Goal: Transaction & Acquisition: Book appointment/travel/reservation

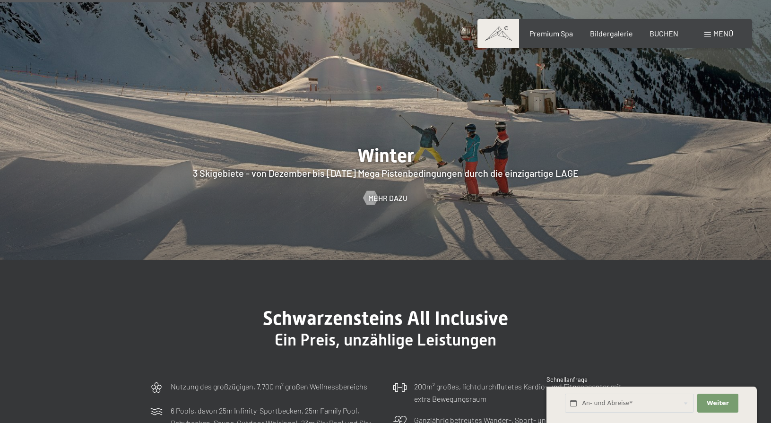
scroll to position [2326, 0]
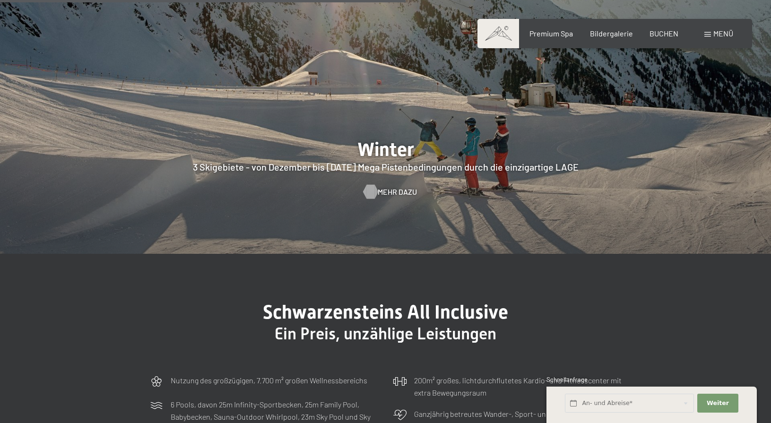
click at [389, 187] on span "Mehr dazu" at bounding box center [397, 192] width 39 height 10
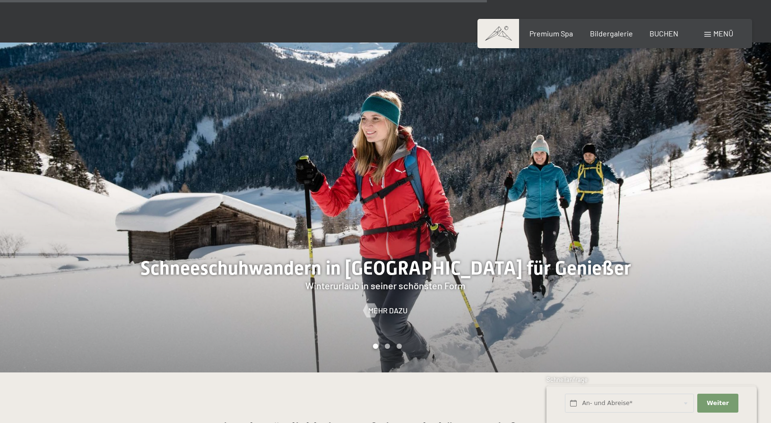
scroll to position [1883, 0]
click at [408, 207] on div at bounding box center [579, 207] width 386 height 330
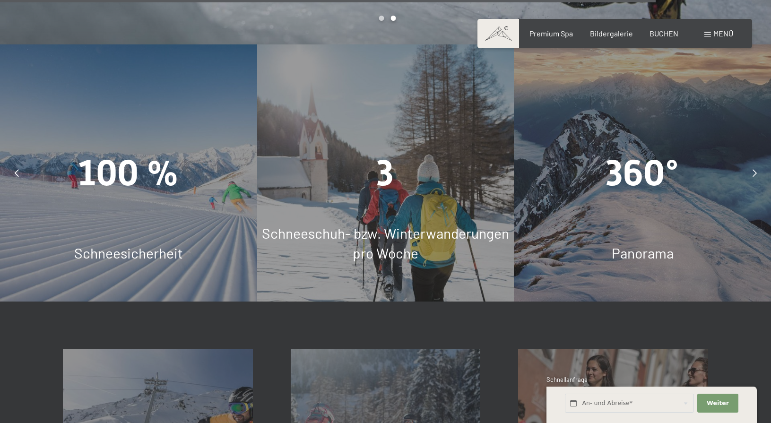
scroll to position [2756, 0]
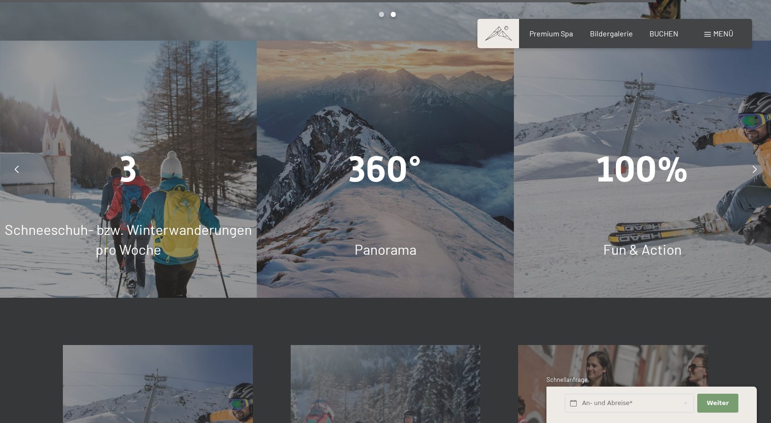
click at [220, 221] on span "Schneeschuh- bzw. Winterwanderungen pro Woche" at bounding box center [128, 239] width 247 height 37
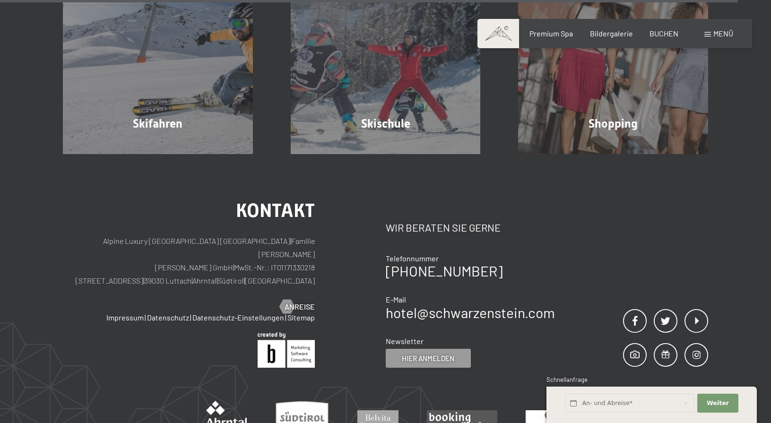
scroll to position [3138, 0]
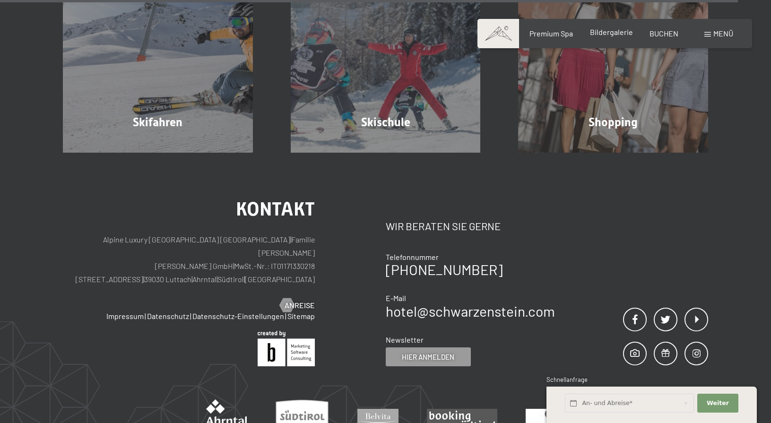
click at [607, 33] on span "Bildergalerie" at bounding box center [611, 31] width 43 height 9
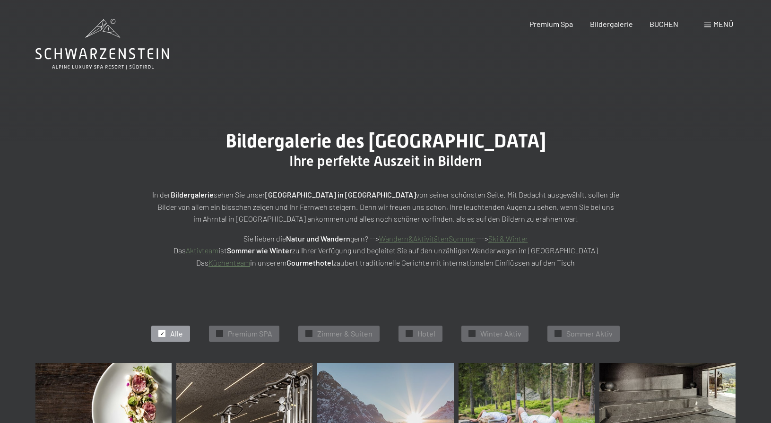
scroll to position [0, 0]
click at [511, 240] on link "Ski & Winter" at bounding box center [508, 238] width 40 height 9
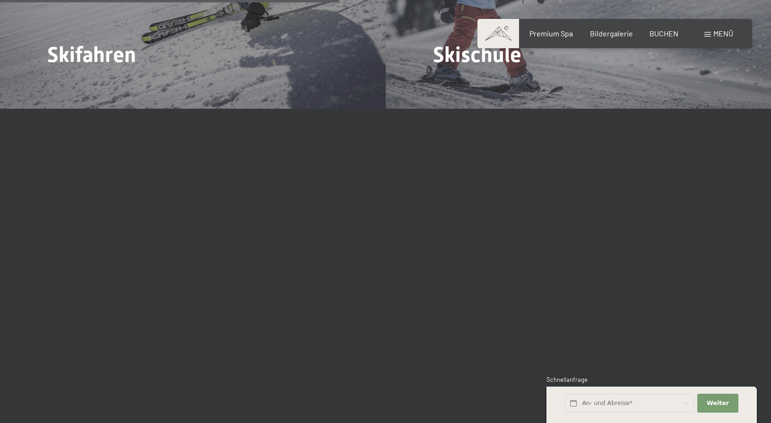
scroll to position [1458, 0]
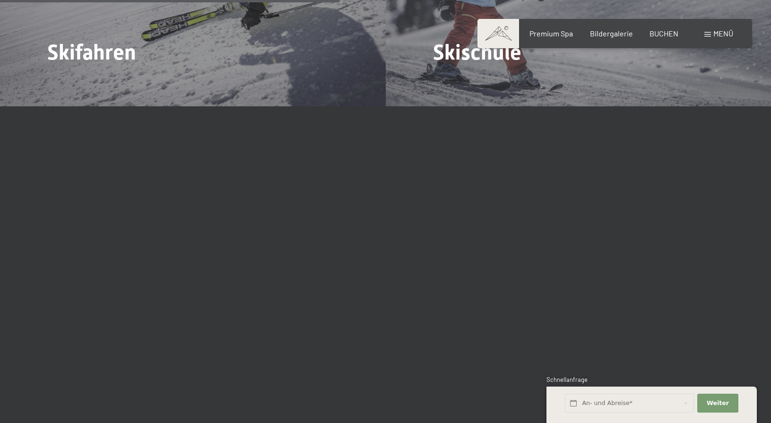
click at [554, 28] on div "Buchen Anfragen Premium Spa Bildergalerie BUCHEN Menü DE IT EN Gutschein Bilder…" at bounding box center [614, 33] width 237 height 10
click at [725, 32] on span "Menü" at bounding box center [723, 33] width 20 height 9
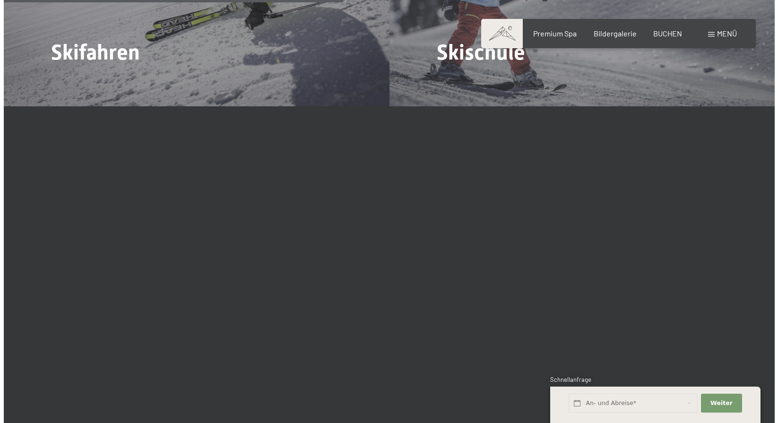
scroll to position [1449, 0]
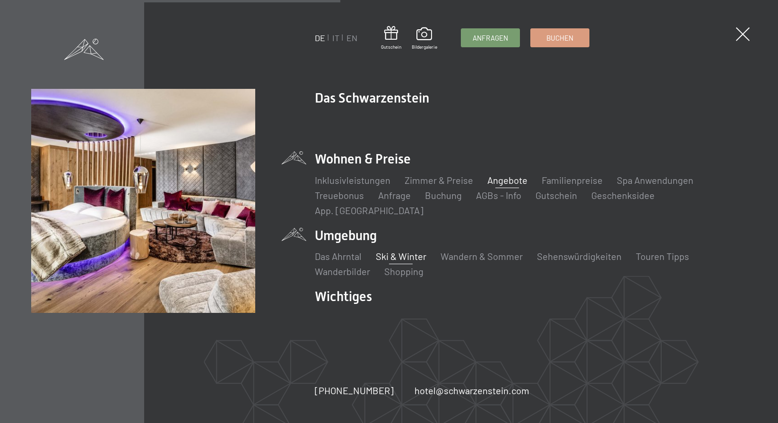
click at [515, 186] on link "Angebote" at bounding box center [507, 179] width 40 height 11
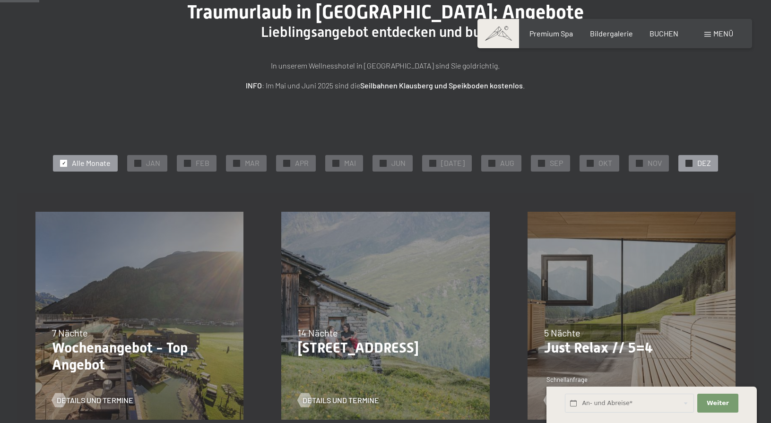
scroll to position [94, 0]
click at [697, 165] on span "DEZ" at bounding box center [704, 163] width 14 height 10
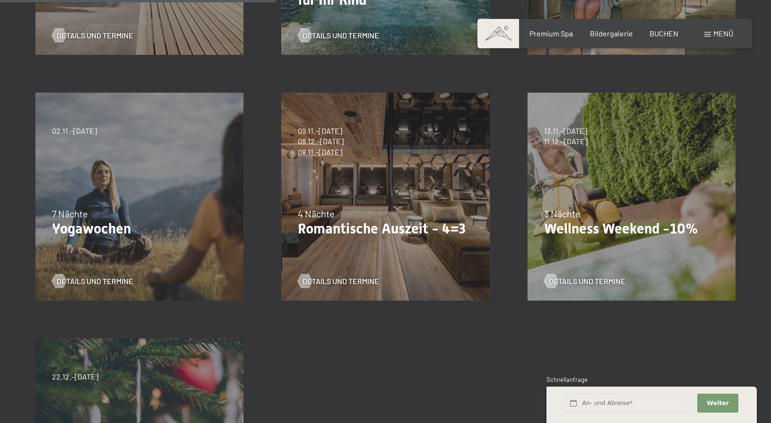
scroll to position [458, 0]
click at [379, 216] on div "4 Nächte" at bounding box center [385, 214] width 175 height 13
click at [361, 278] on span "Details und Termine" at bounding box center [350, 282] width 77 height 10
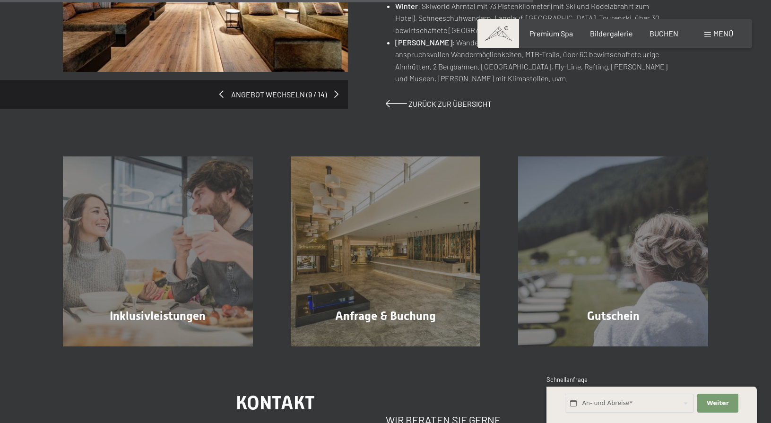
scroll to position [798, 0]
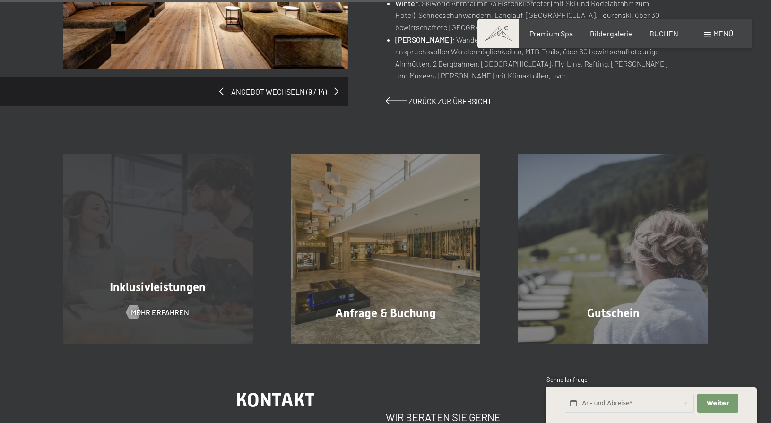
click at [205, 246] on div "Inklusivleistungen Mehr erfahren" at bounding box center [158, 249] width 228 height 190
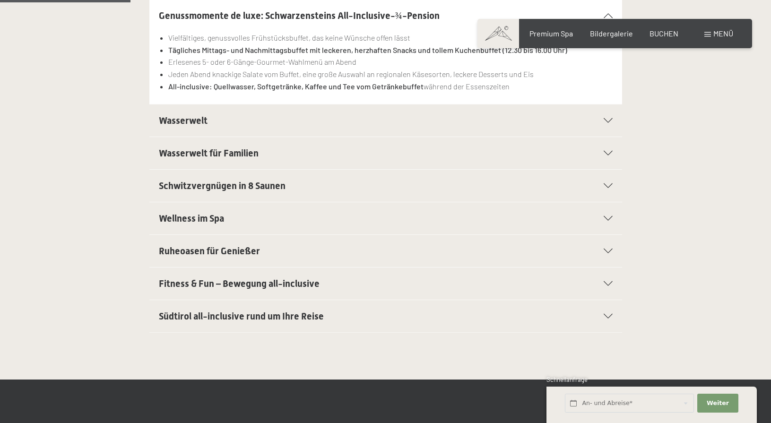
scroll to position [304, 0]
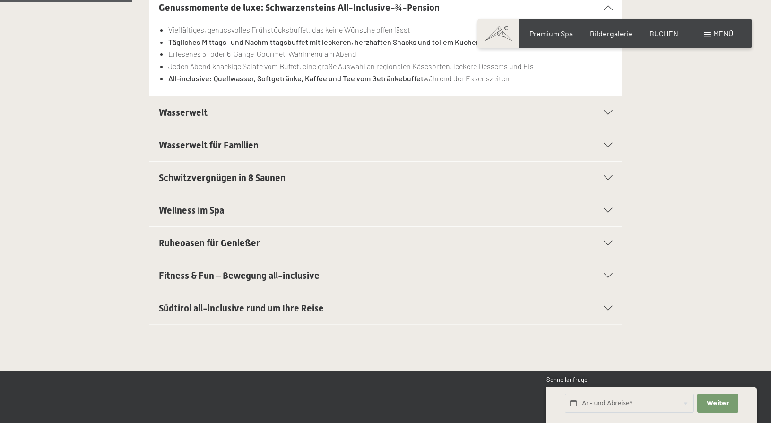
click at [272, 113] on h2 "Wasserwelt" at bounding box center [363, 112] width 408 height 13
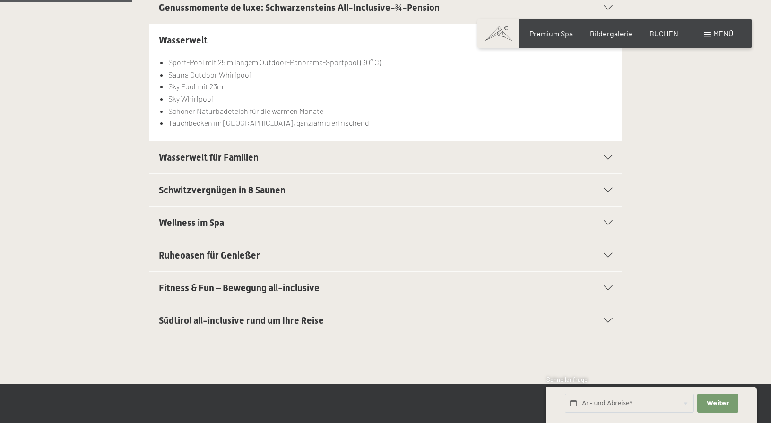
click at [286, 160] on h2 "Wasserwelt für Familien" at bounding box center [363, 157] width 408 height 13
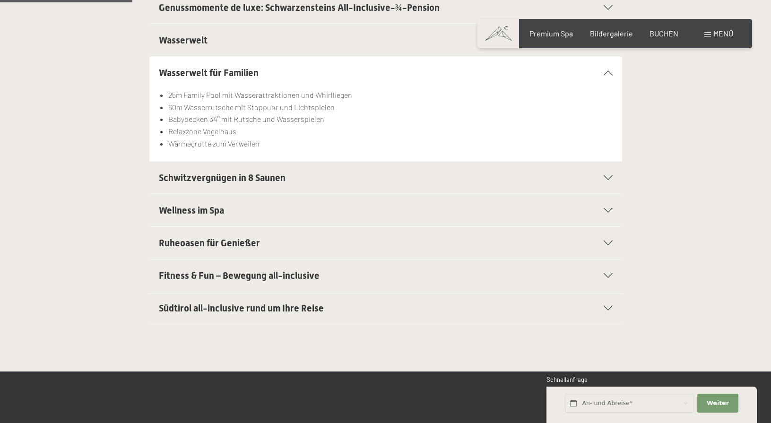
click at [286, 181] on h2 "Schwitzvergnügen in 8 Saunen" at bounding box center [363, 177] width 408 height 13
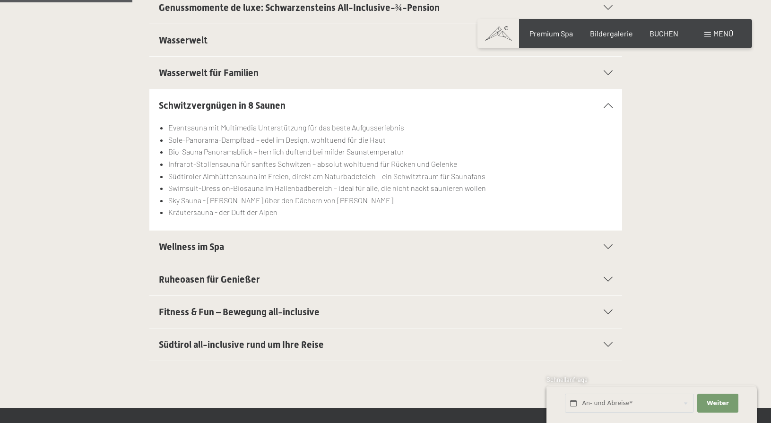
click at [282, 249] on h2 "Wellness im Spa" at bounding box center [363, 246] width 408 height 13
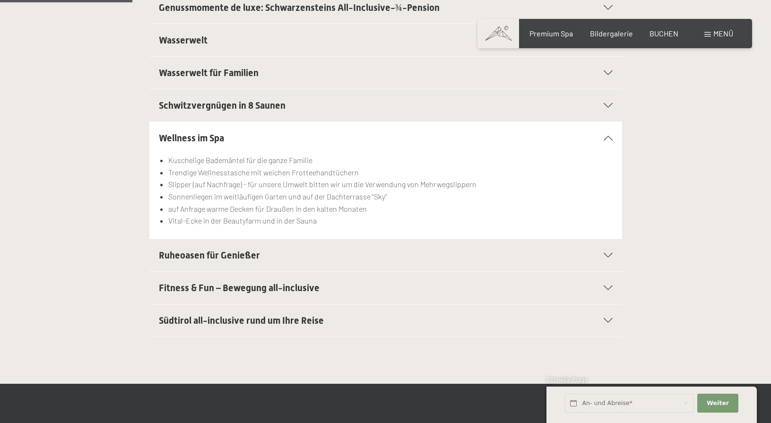
click at [286, 261] on div "Ruheoasen für Genießer" at bounding box center [386, 255] width 454 height 32
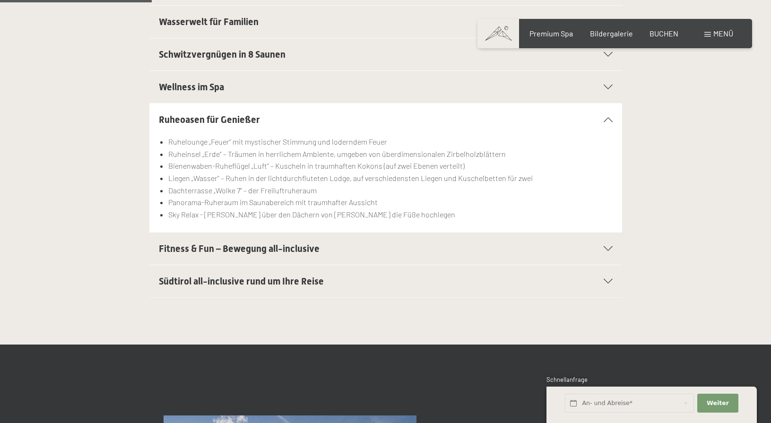
scroll to position [359, 0]
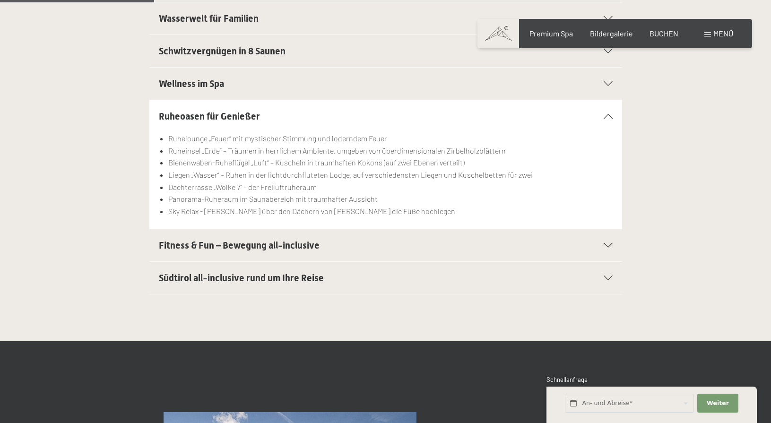
click at [330, 285] on div "Südtirol all-inclusive rund um Ihre Reise" at bounding box center [386, 278] width 454 height 32
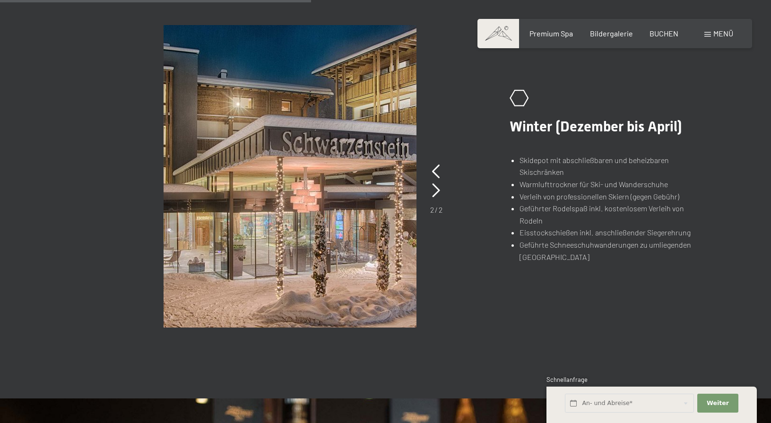
scroll to position [711, 0]
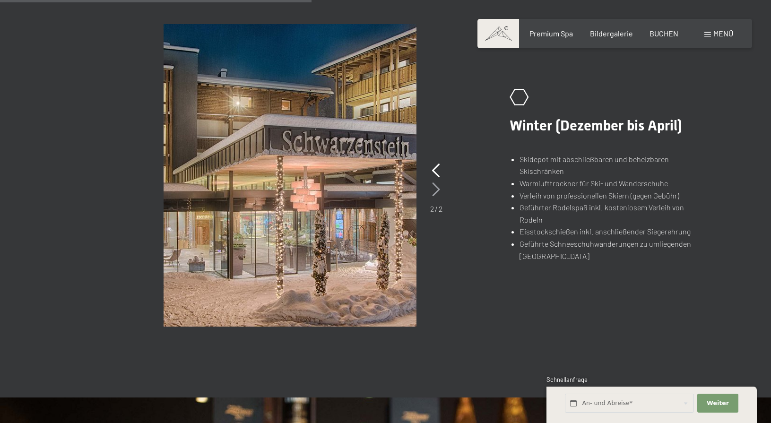
click at [437, 187] on icon at bounding box center [436, 189] width 8 height 14
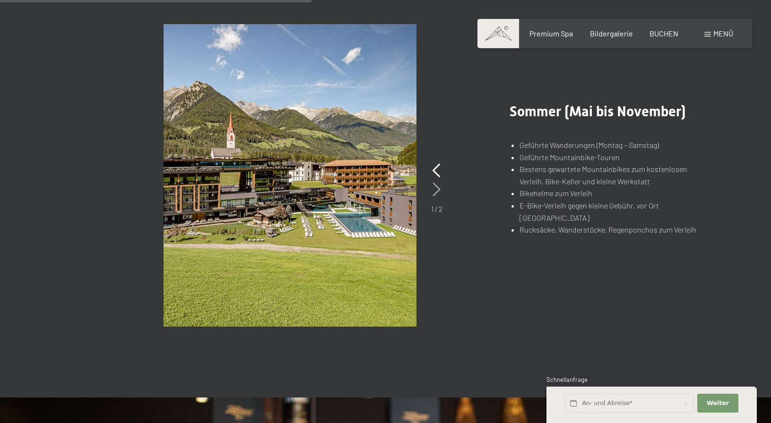
click at [437, 187] on icon at bounding box center [437, 189] width 8 height 14
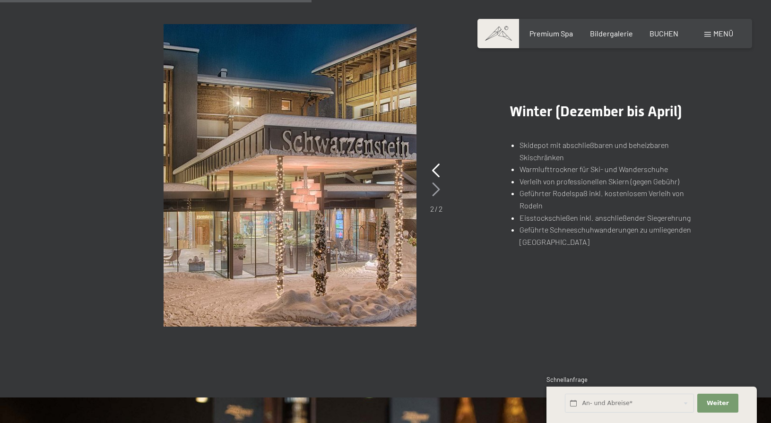
click at [437, 187] on icon at bounding box center [436, 189] width 8 height 14
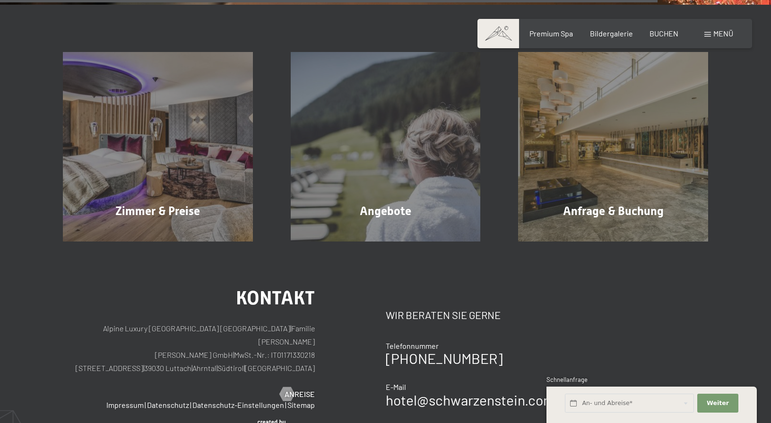
scroll to position [1540, 0]
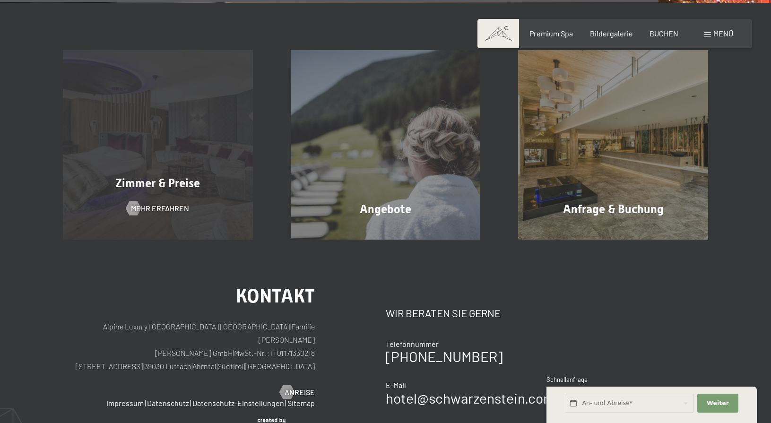
click at [145, 156] on div "Zimmer & Preise Mehr erfahren" at bounding box center [158, 145] width 228 height 190
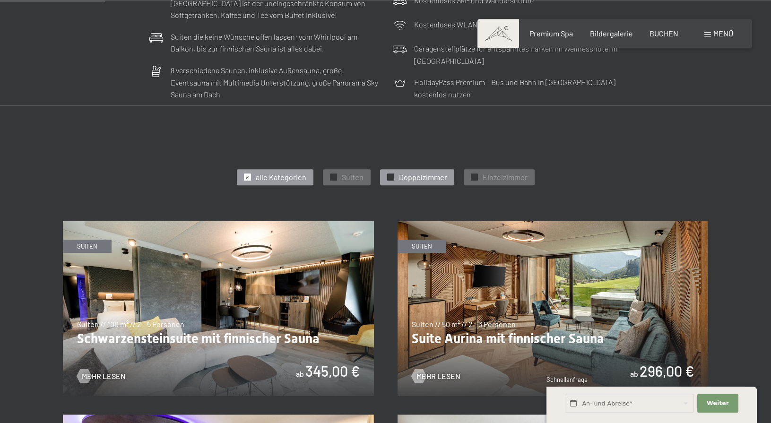
click at [426, 174] on span "Doppelzimmer" at bounding box center [423, 177] width 48 height 10
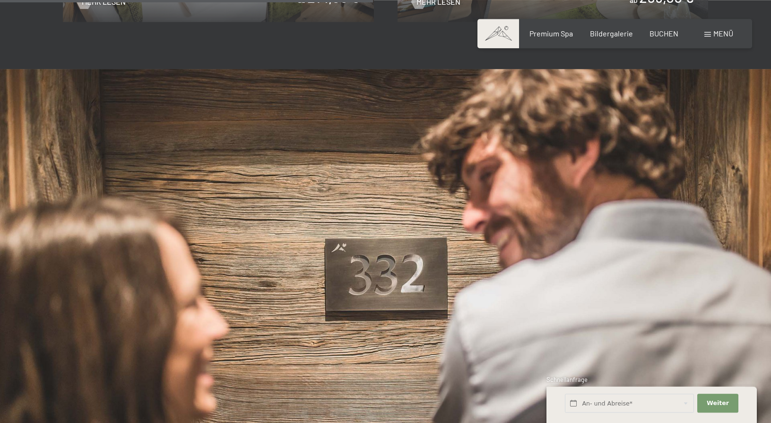
scroll to position [978, 0]
